Goal: Task Accomplishment & Management: Use online tool/utility

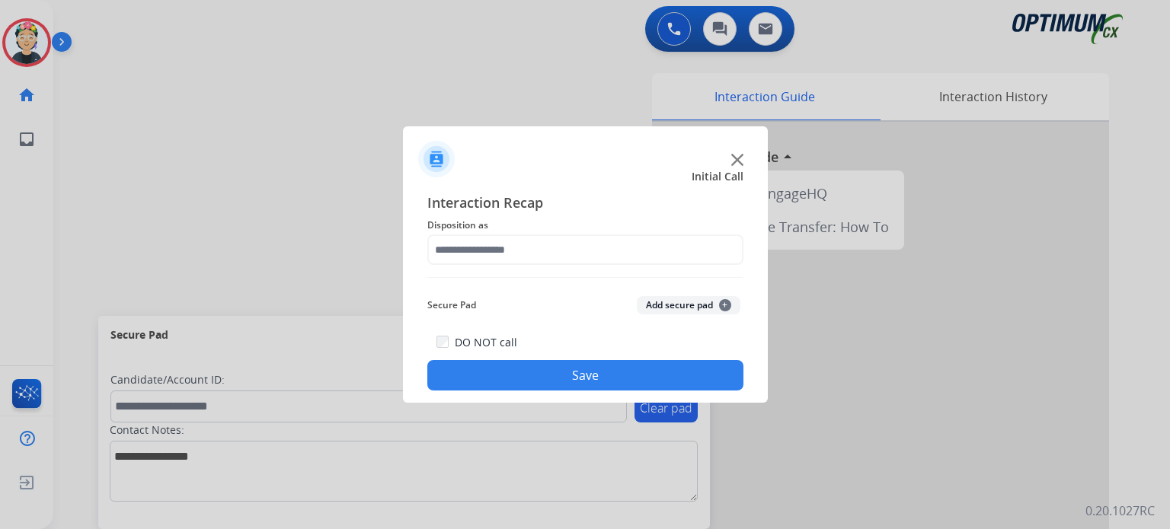
click at [741, 155] on img at bounding box center [737, 160] width 12 height 12
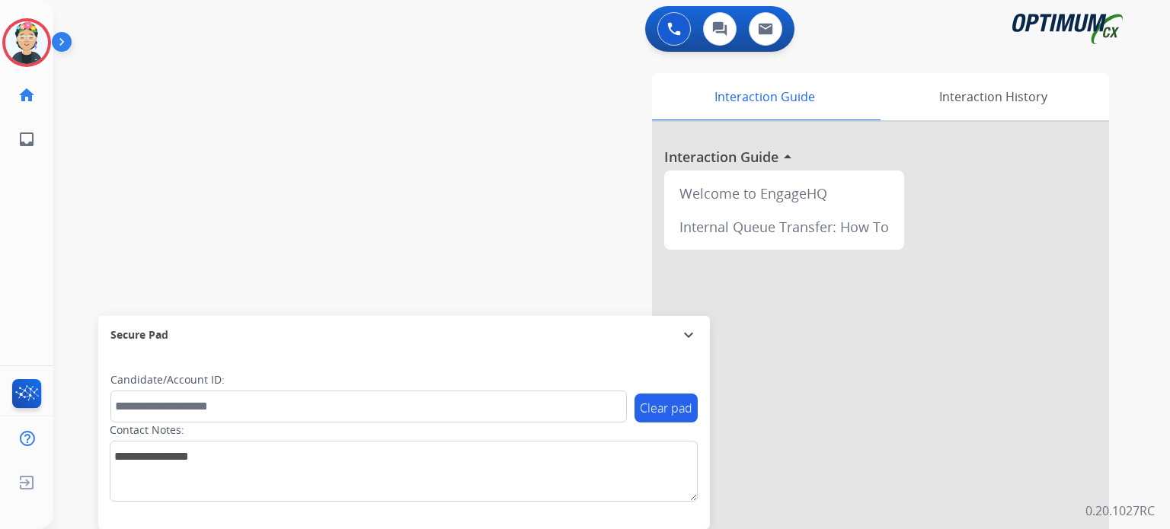
click at [741, 155] on div at bounding box center [880, 406] width 457 height 568
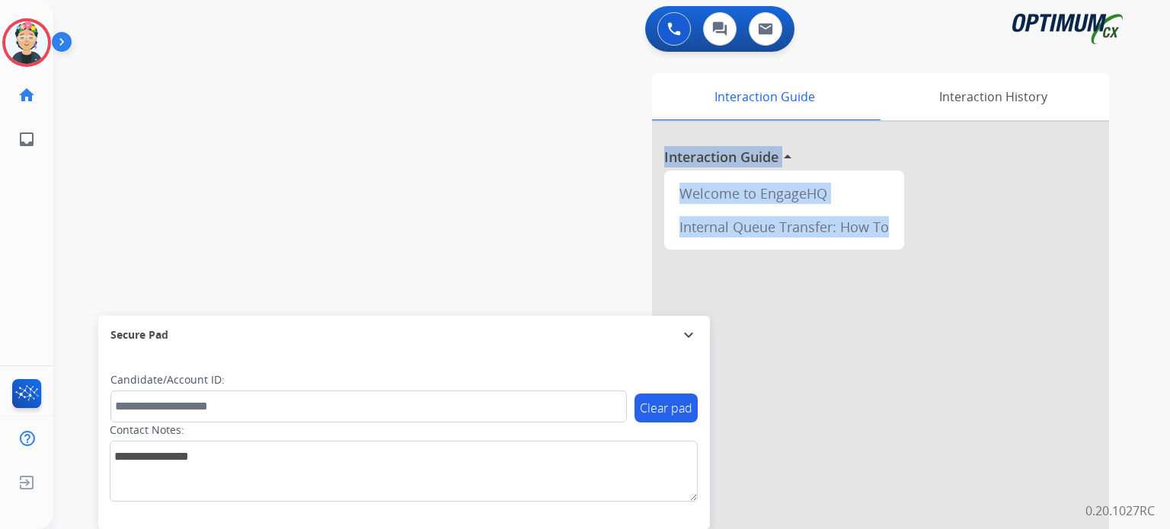
click at [741, 155] on h3 "Interaction Guide" at bounding box center [721, 156] width 114 height 21
click at [37, 40] on img at bounding box center [26, 42] width 43 height 43
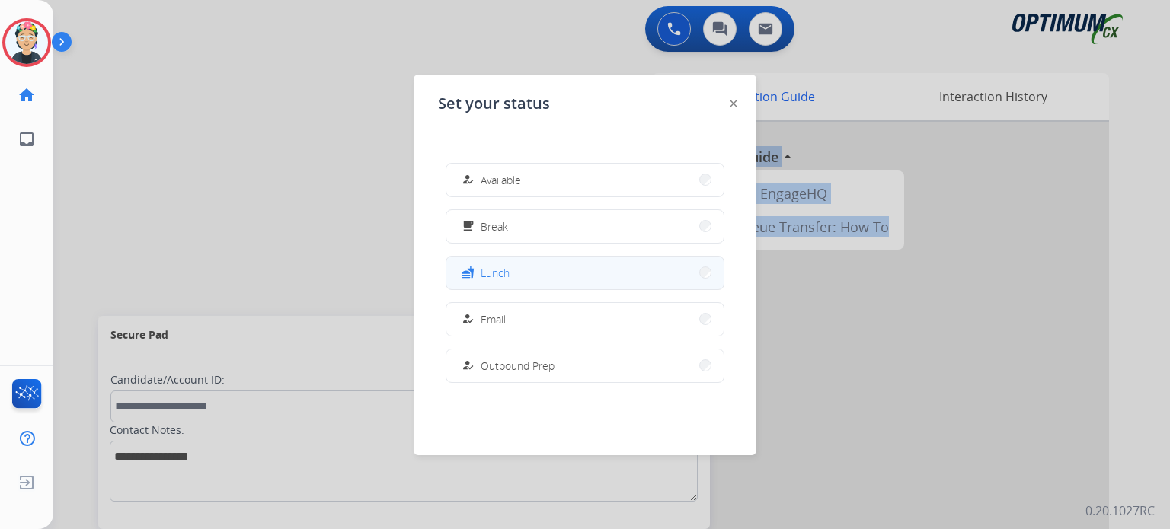
click at [525, 276] on button "fastfood Lunch" at bounding box center [584, 273] width 277 height 33
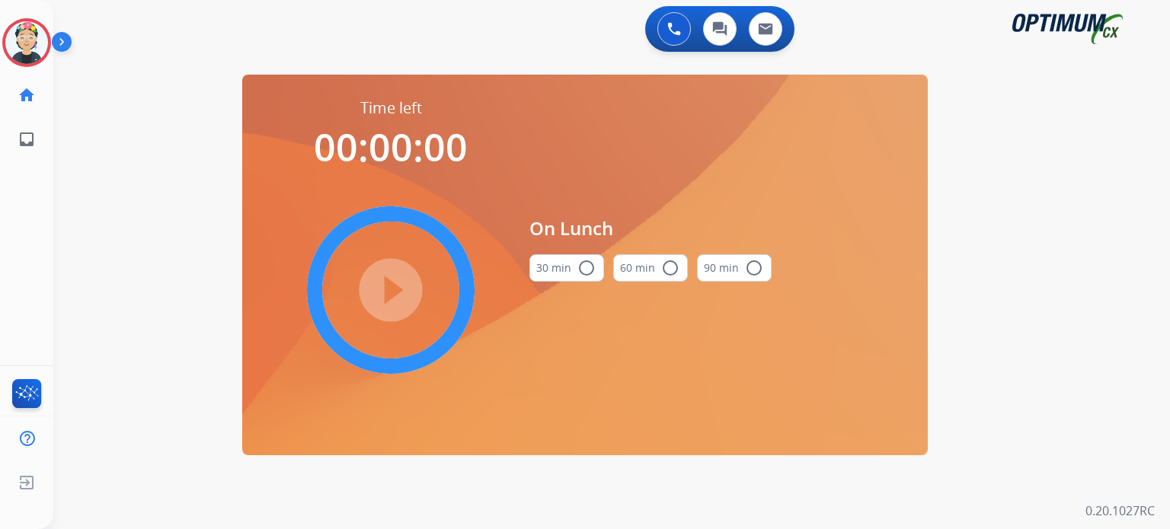
click at [565, 260] on button "30 min radio_button_unchecked" at bounding box center [566, 267] width 75 height 27
click at [393, 289] on mat-icon "play_circle_filled" at bounding box center [390, 290] width 18 height 18
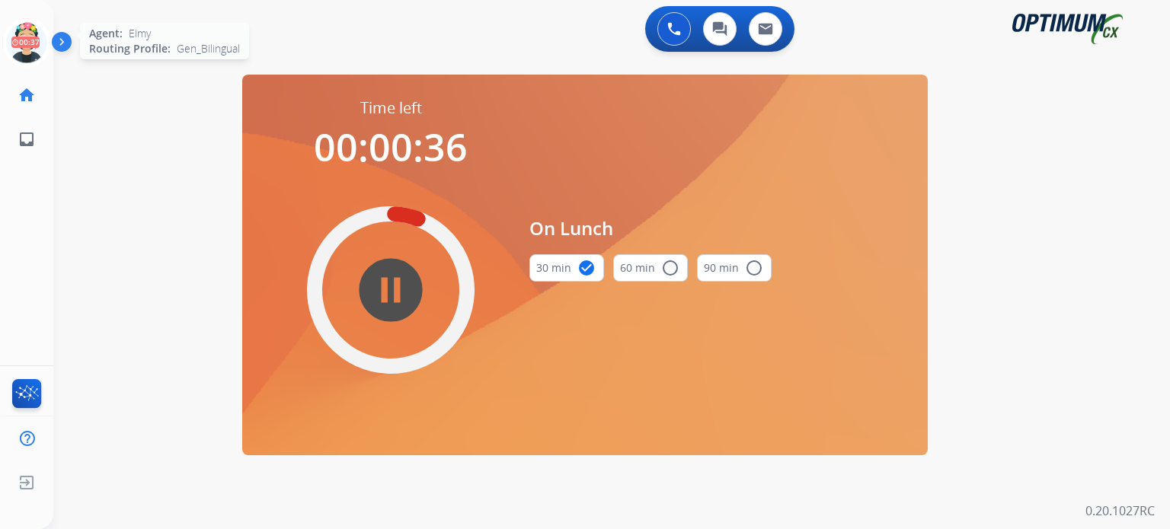
click at [8, 51] on icon at bounding box center [26, 42] width 49 height 49
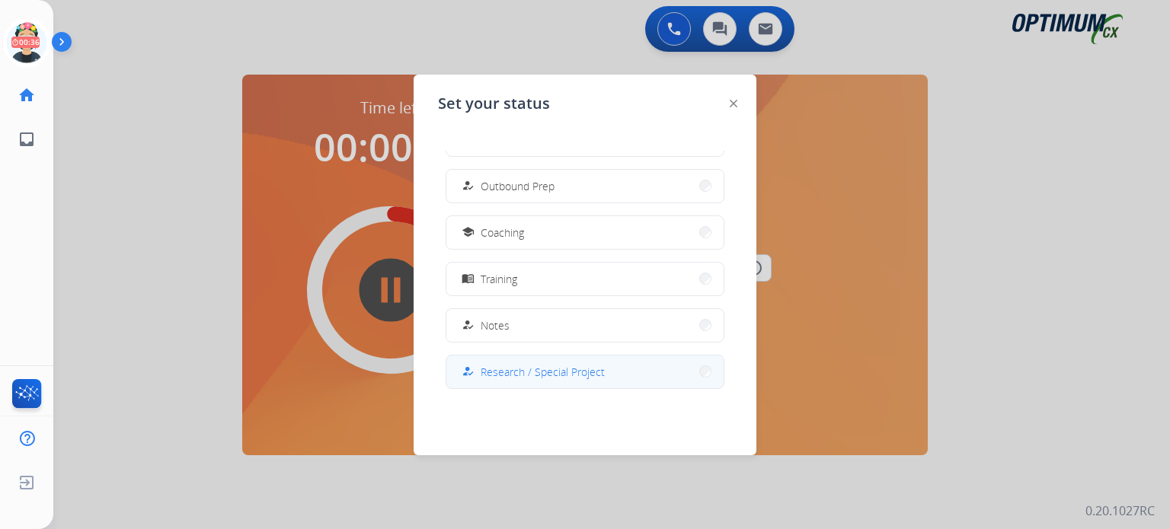
scroll to position [379, 0]
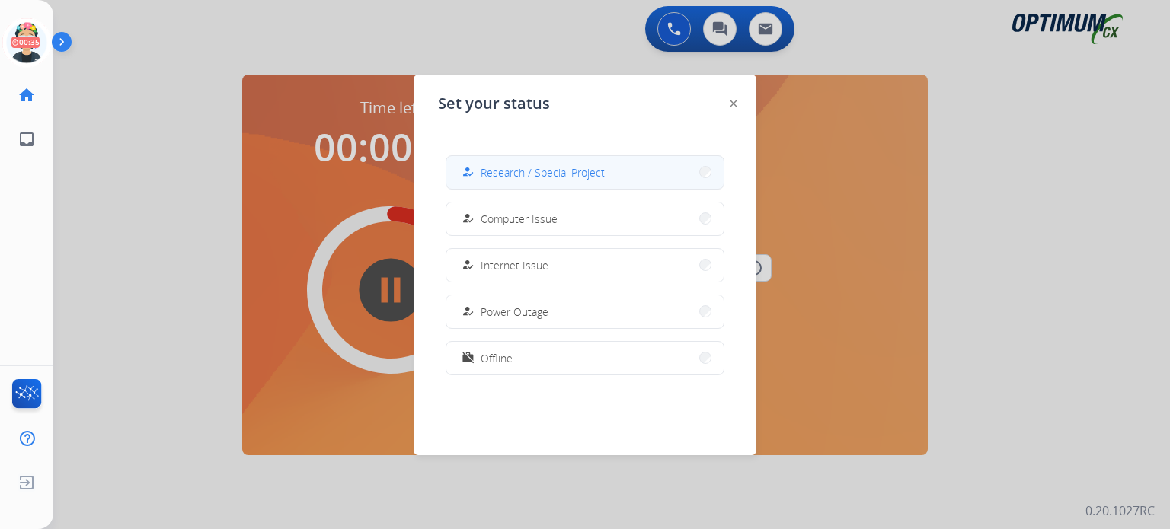
click at [545, 179] on span "Research / Special Project" at bounding box center [542, 172] width 124 height 16
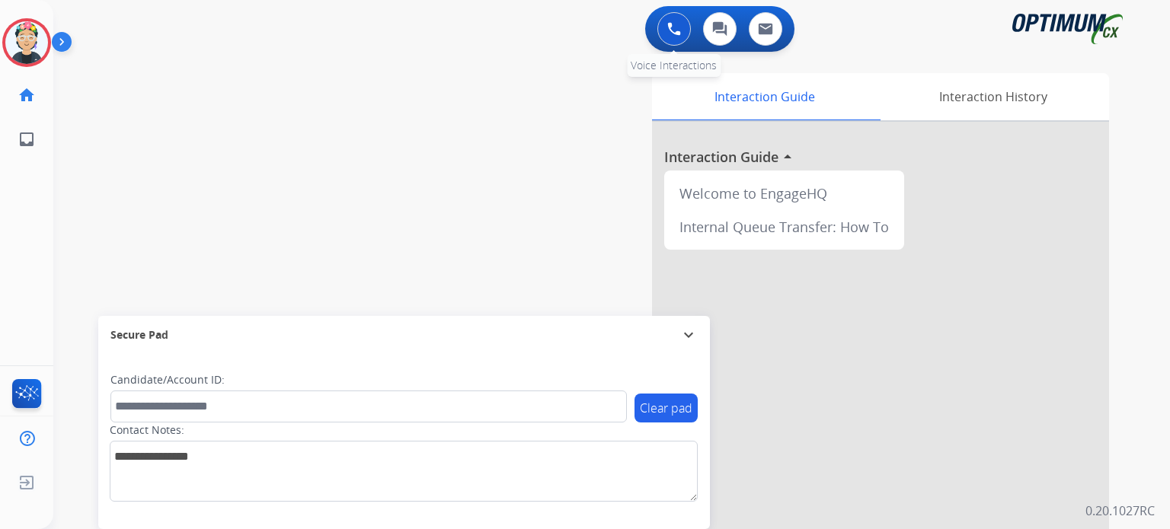
click at [673, 14] on button at bounding box center [674, 29] width 34 height 34
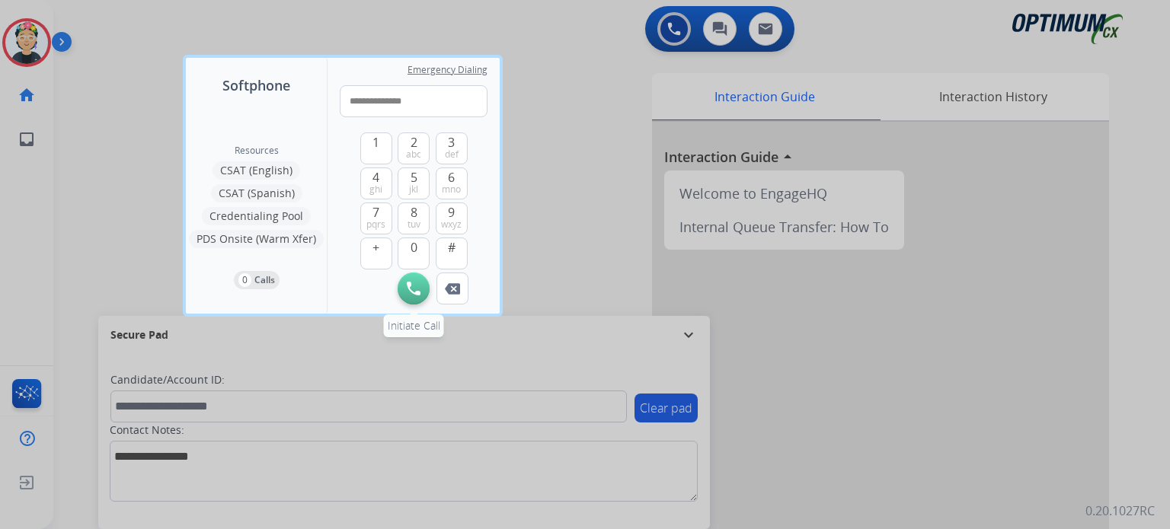
type input "**********"
click at [404, 289] on button "Initiate Call" at bounding box center [413, 289] width 32 height 32
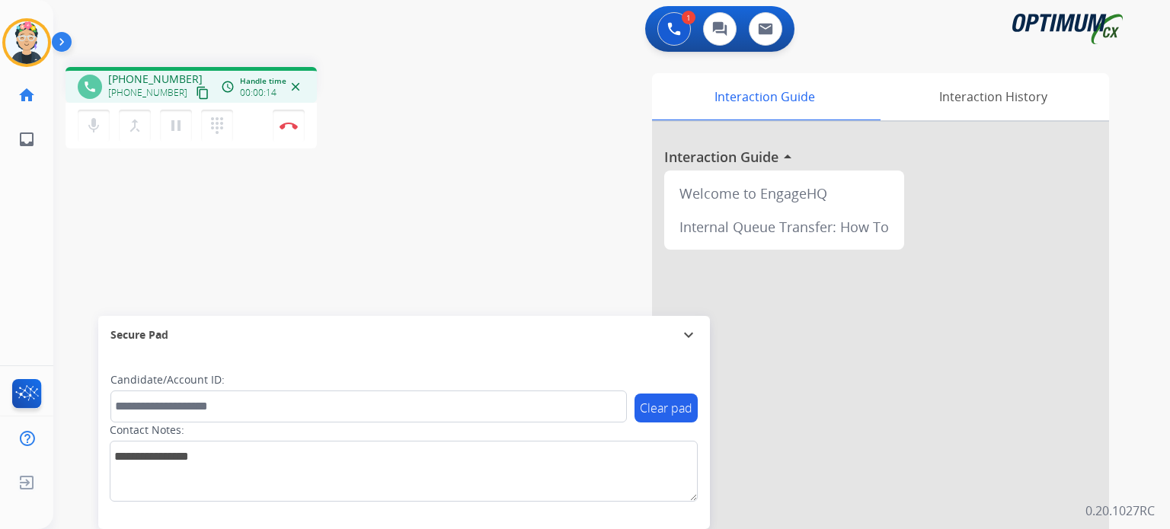
click at [678, 340] on div "Secure Pad" at bounding box center [403, 335] width 587 height 26
